Goal: Task Accomplishment & Management: Use online tool/utility

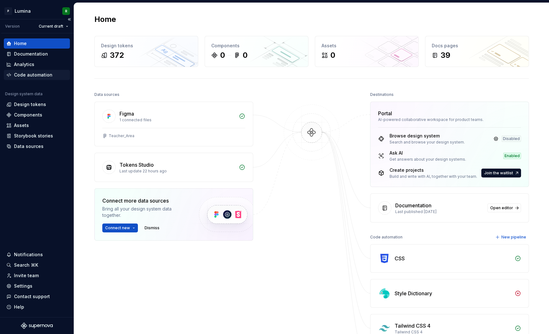
click at [32, 75] on div "Code automation" at bounding box center [33, 75] width 38 height 6
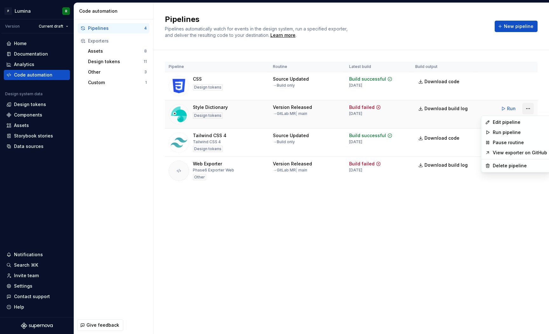
click at [525, 109] on html "P Lumina R Version Current draft Home Documentation Analytics Code automation D…" at bounding box center [274, 167] width 549 height 334
click at [509, 120] on div "Edit pipeline" at bounding box center [520, 122] width 54 height 6
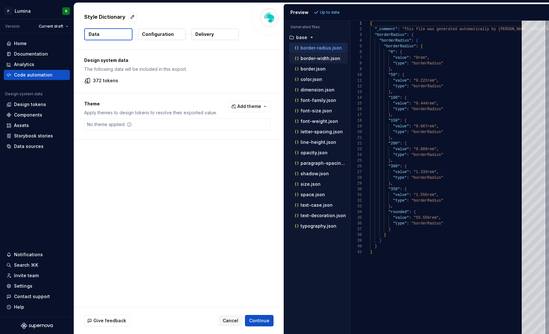
click at [322, 57] on p "border-width.json" at bounding box center [320, 58] width 40 height 5
type textarea "**********"
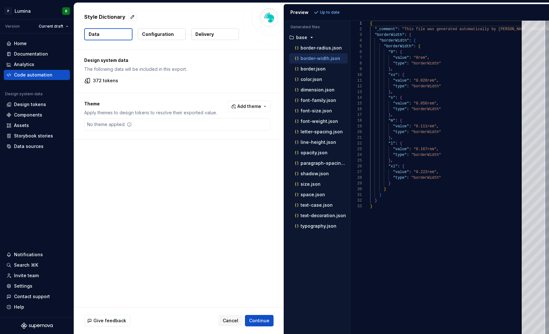
click at [147, 142] on div "Design system data The following data will be included in this export. 372 toke…" at bounding box center [179, 179] width 210 height 258
click at [170, 193] on div "Design system data The following data will be included in this export. 372 toke…" at bounding box center [179, 179] width 210 height 258
